Goal: Use online tool/utility: Utilize a website feature to perform a specific function

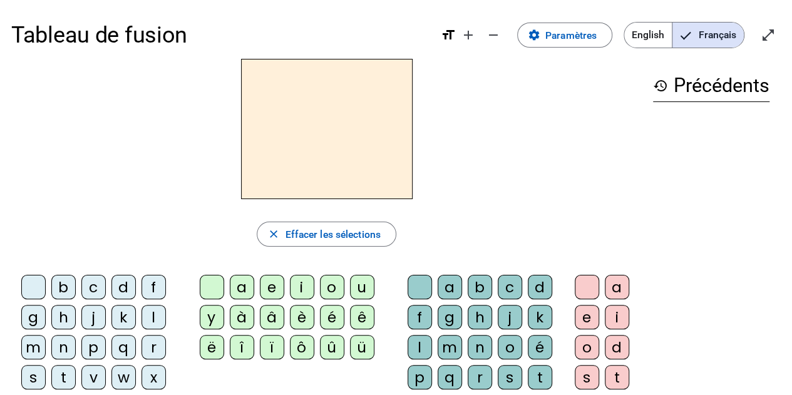
click at [148, 321] on div "l" at bounding box center [153, 317] width 24 height 24
click at [266, 285] on div "e" at bounding box center [272, 287] width 24 height 24
click at [366, 285] on div "u" at bounding box center [362, 287] width 24 height 24
click at [69, 376] on div "t" at bounding box center [63, 377] width 24 height 24
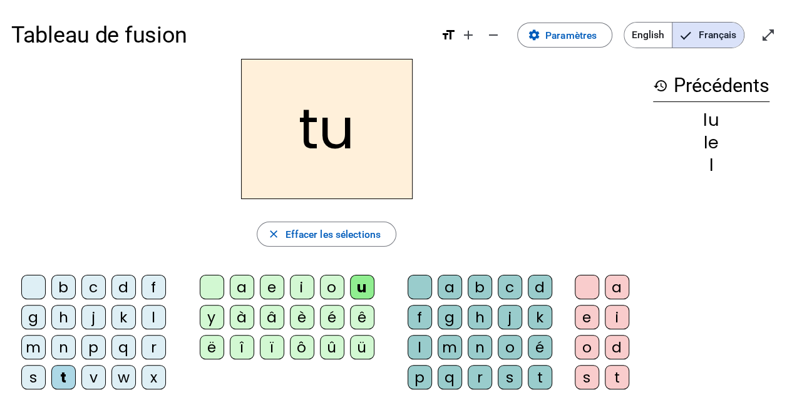
click at [117, 290] on div "d" at bounding box center [123, 287] width 24 height 24
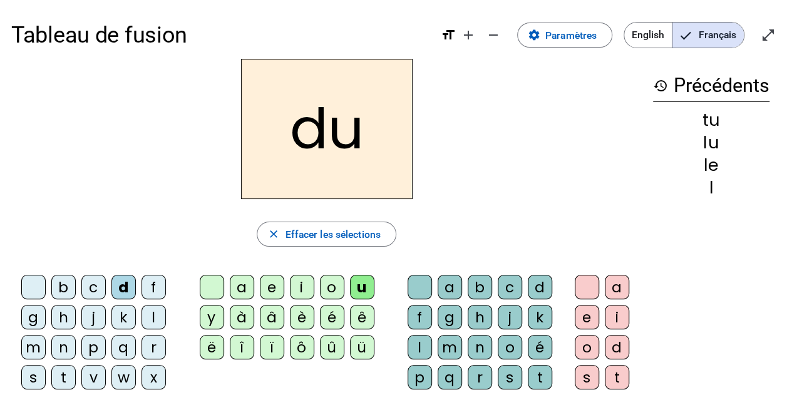
click at [265, 286] on div "e" at bounding box center [272, 287] width 24 height 24
click at [66, 376] on div "t" at bounding box center [63, 377] width 24 height 24
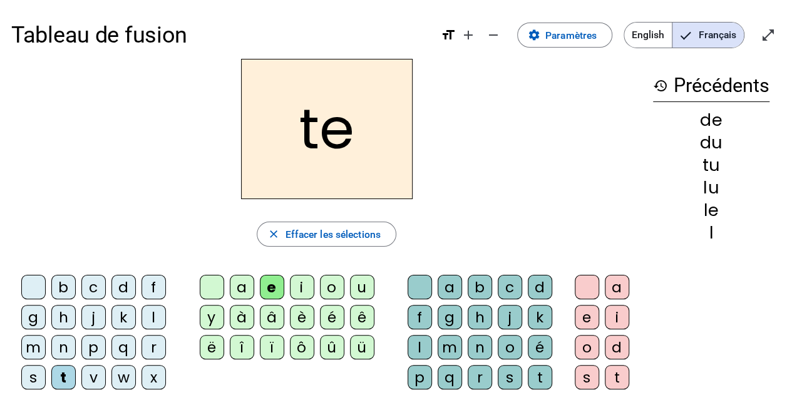
click at [240, 282] on div "a" at bounding box center [242, 287] width 24 height 24
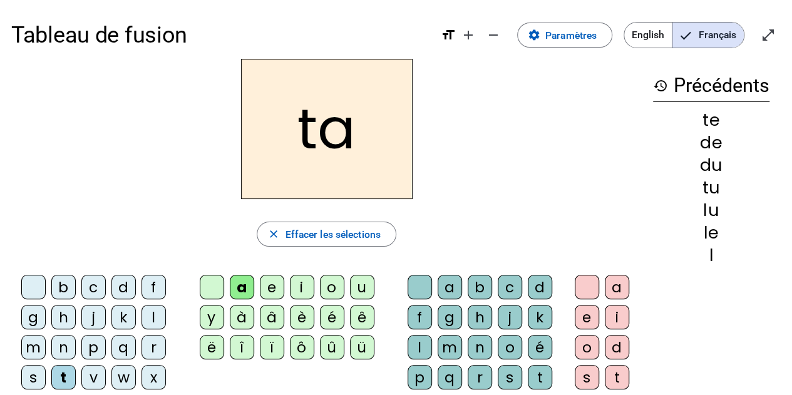
click at [151, 317] on div "l" at bounding box center [153, 317] width 24 height 24
click at [275, 284] on div "e" at bounding box center [272, 287] width 24 height 24
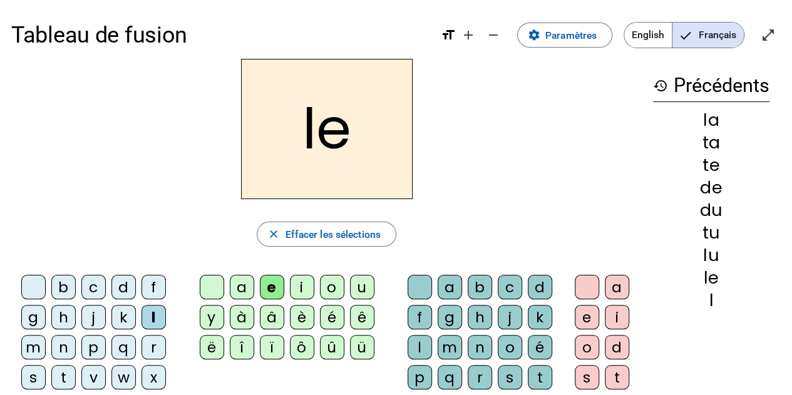
click at [360, 289] on div "u" at bounding box center [362, 287] width 24 height 24
click at [69, 366] on div "t" at bounding box center [63, 377] width 24 height 24
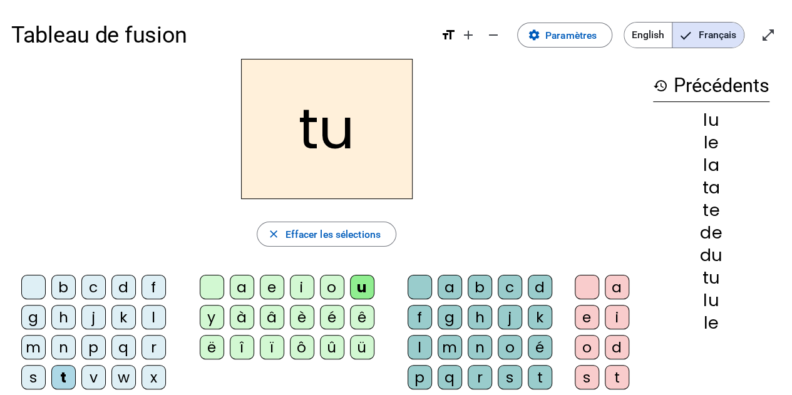
click at [119, 292] on div "d" at bounding box center [123, 287] width 24 height 24
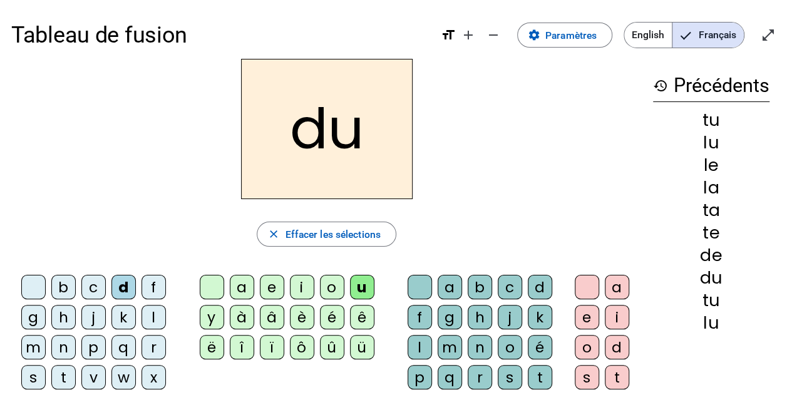
click at [278, 287] on div "e" at bounding box center [272, 287] width 24 height 24
click at [69, 376] on div "t" at bounding box center [63, 377] width 24 height 24
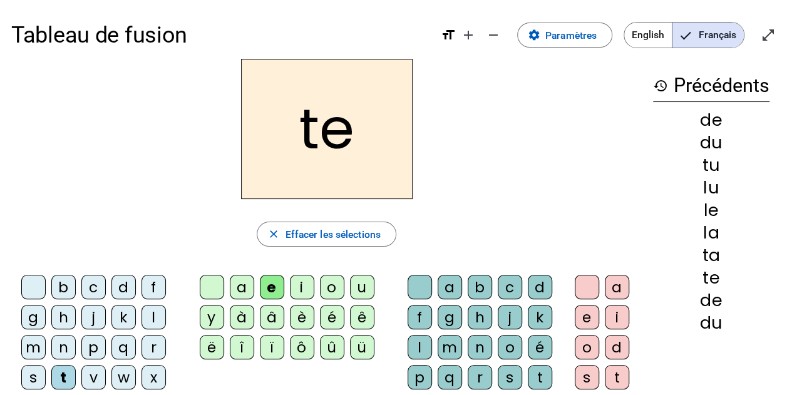
click at [232, 295] on div "a" at bounding box center [242, 287] width 24 height 24
